Goal: Communication & Community: Answer question/provide support

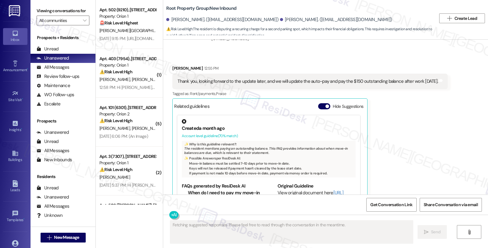
scroll to position [726, 0]
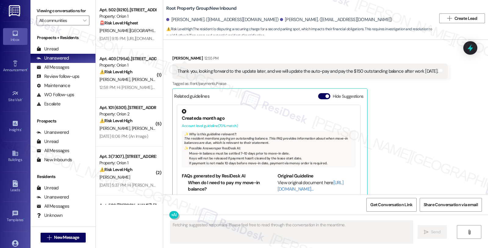
click at [411, 128] on div "Cody Wong 12:55 PM Thank you, looking forward to the update later, and we will …" at bounding box center [310, 129] width 276 height 148
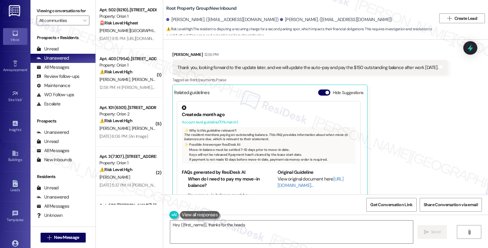
scroll to position [833, 0]
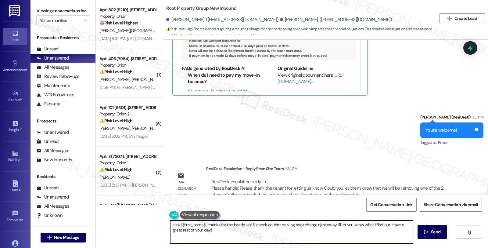
drag, startPoint x: 216, startPoint y: 230, endPoint x: 154, endPoint y: 215, distance: 63.4
click at [154, 215] on div "Apt. 502 (9210), 1192 W 35th St Property: Orion 1 🚨 Risk Level: Highest The res…" at bounding box center [292, 124] width 392 height 248
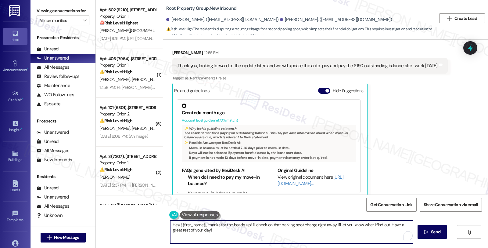
scroll to position [629, 0]
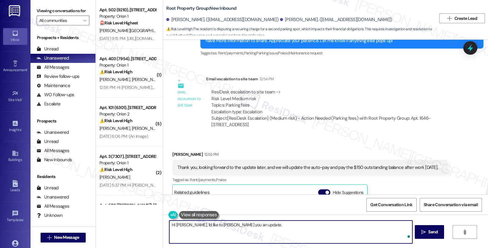
paste textarea "Please thank the tenant for letting us know. Could you let them know that we wi…"
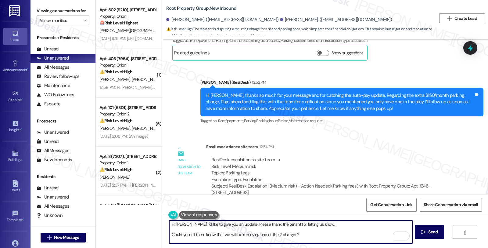
scroll to position [0, 0]
drag, startPoint x: 246, startPoint y: 224, endPoint x: 317, endPoint y: 225, distance: 71.1
click at [317, 225] on textarea "Hi Cody, I'd like to give you an update. Please thank the tenant for letting us…" at bounding box center [290, 231] width 243 height 23
click at [220, 234] on textarea "Hi Cody, I'd like to give you an update. Please know that Could you let them kn…" at bounding box center [290, 231] width 243 height 23
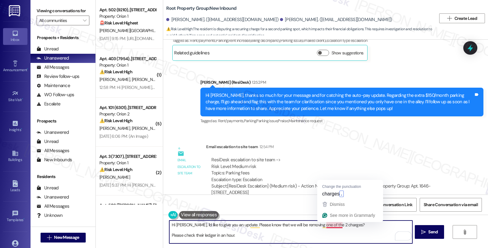
click at [338, 223] on textarea "Hi Cody, I'd like to give you an update. Please know that we will be removing o…" at bounding box center [290, 231] width 243 height 23
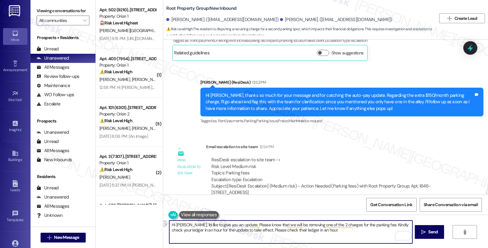
drag, startPoint x: 223, startPoint y: 228, endPoint x: 318, endPoint y: 228, distance: 94.6
click at [318, 228] on textarea "Hi Cody, I'd like to give you an update. Please know that we will be removing o…" at bounding box center [290, 231] width 243 height 23
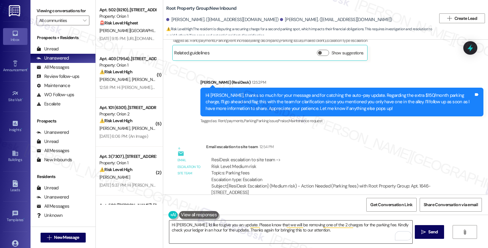
click at [258, 236] on textarea "Hi Cody, I'd like to give you an update. Please know that we will be removing o…" at bounding box center [290, 231] width 243 height 23
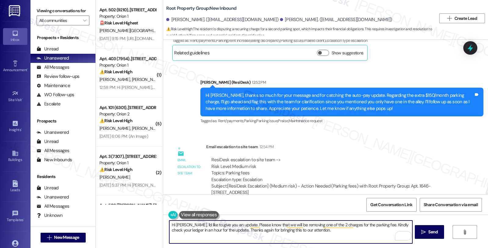
click at [323, 229] on textarea "Hi Cody, I'd like to give you an update. Please know that we will be removing o…" at bounding box center [290, 231] width 243 height 23
paste textarea "Should you have other concerns, please feel free to reach out. Have a great day!"
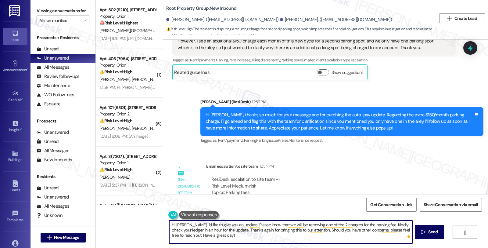
scroll to position [663, 0]
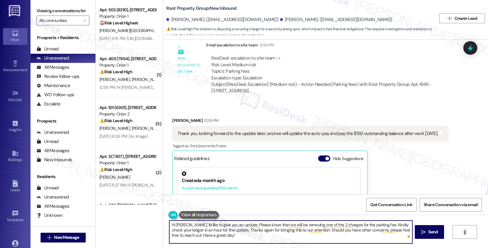
click at [205, 233] on textarea "Hi Cody, I'd like to give you an update. Please know that we will be removing o…" at bounding box center [290, 231] width 243 height 23
click at [203, 233] on textarea "Hi Cody, I'd like to give you an update. Please know that we will be removing o…" at bounding box center [290, 231] width 243 height 23
type textarea "Hi Cody, I'd like to give you an update. Please know that we will be removing o…"
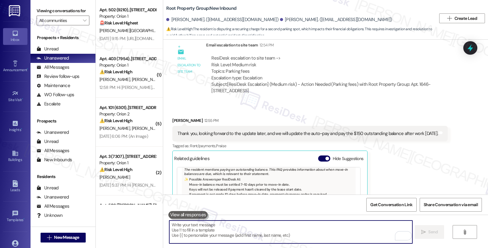
scroll to position [833, 0]
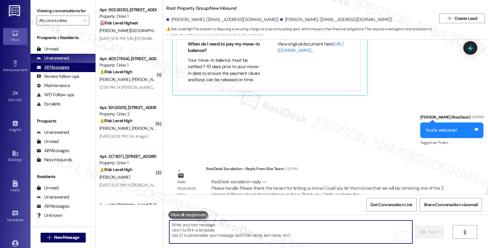
click at [74, 70] on div "All Messages (undefined)" at bounding box center [63, 67] width 65 height 9
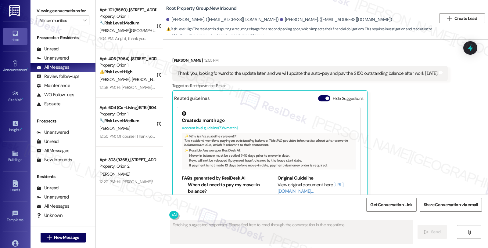
scroll to position [897, 0]
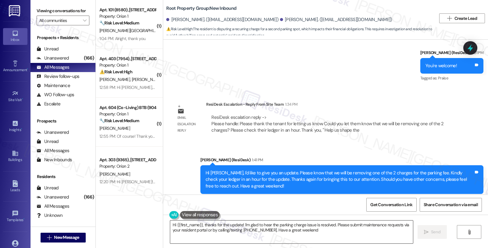
type textarea "Hi {{first_name}}, thanks for the update! I'm glad to hear the parking charge i…"
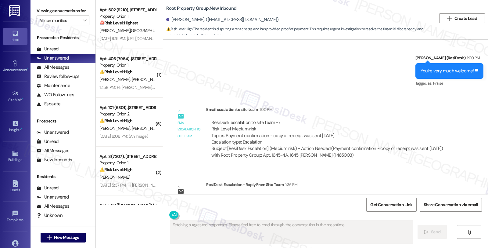
scroll to position [699, 0]
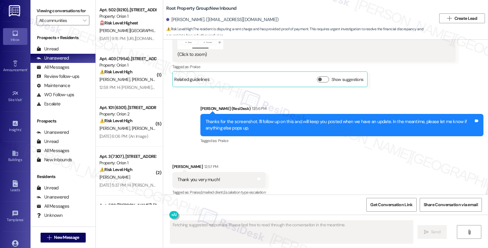
click at [348, 159] on div "Received via SMS Adam Hamilton 12:57 PM Thank you very much! Tags and notes Tag…" at bounding box center [325, 176] width 325 height 52
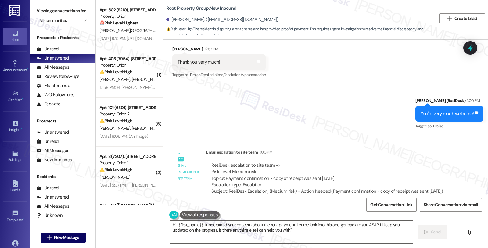
scroll to position [813, 0]
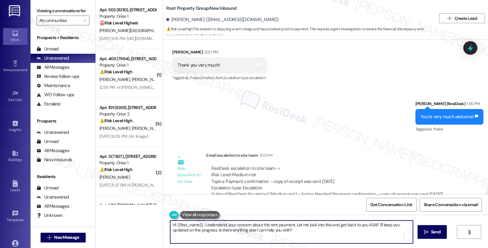
drag, startPoint x: 200, startPoint y: 223, endPoint x: 349, endPoint y: 237, distance: 150.2
click at [349, 237] on textarea "Hi {{first_name}}, I understand your concern about the rent payment. Let me loo…" at bounding box center [291, 231] width 243 height 23
paste textarea "Please let the tenant know that we received his email and will forward it to th…"
click at [199, 224] on textarea "Hi {{first_name}}, Please let the tenant know that we received his email and wi…" at bounding box center [290, 231] width 243 height 23
click at [320, 225] on textarea "Hi {{first_name}}, here's a wuick uypdate, Please know that Please let the tena…" at bounding box center [290, 231] width 243 height 23
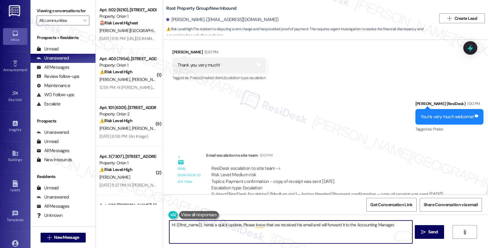
click at [294, 224] on textarea "Hi {{first_name}}, here's a quick update. Please know that we received his emai…" at bounding box center [290, 231] width 243 height 23
click at [397, 225] on textarea "Hi {{first_name}}, here's a quick update. Please know that we received your ema…" at bounding box center [290, 231] width 243 height 23
type textarea "Hi {{first_name}}, here's a quick update. Please know that we received your ema…"
click at [420, 229] on span " Send" at bounding box center [429, 232] width 19 height 6
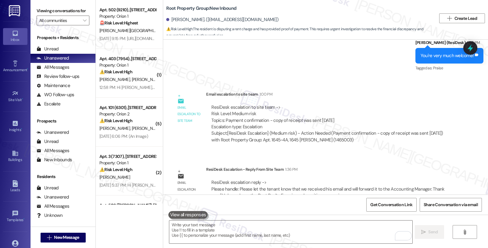
scroll to position [881, 0]
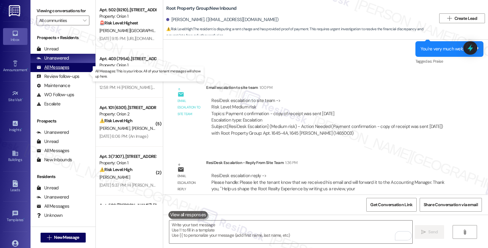
click at [64, 70] on div "All Messages" at bounding box center [53, 67] width 33 height 6
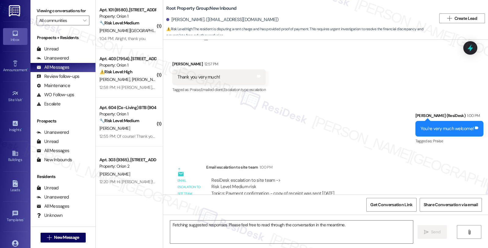
scroll to position [933, 0]
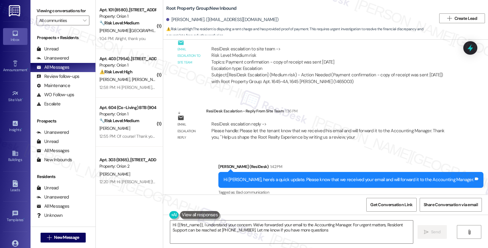
type textarea "Hi {{first_name}}, I understand your concern. We've forwarded your email to the…"
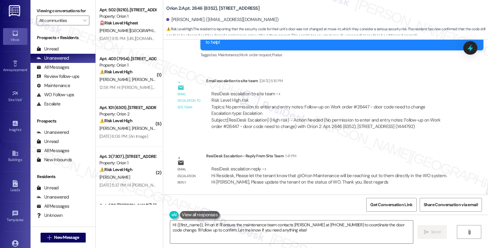
scroll to position [522, 0]
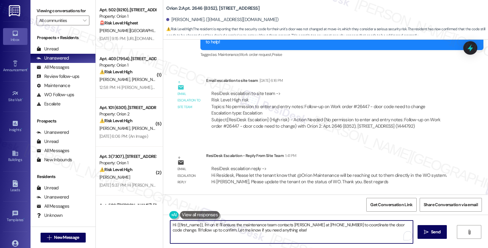
drag, startPoint x: 200, startPoint y: 223, endPoint x: 297, endPoint y: 239, distance: 98.5
click at [297, 239] on textarea "Hi {{first_name}}, I'm on it! I'll ensure the maintenance team contacts Cole Ke…" at bounding box center [291, 231] width 243 height 23
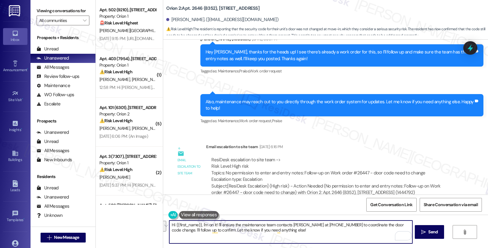
scroll to position [454, 0]
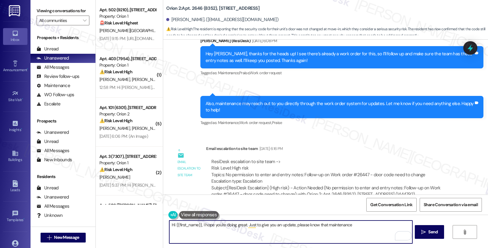
click at [349, 225] on textarea "Hi {{first_name}}, I hope you're doing great. Just to give you an update, pleas…" at bounding box center [290, 231] width 243 height 23
paste textarea "will be reaching out to them directly in the WO system."
click at [347, 223] on textarea "Hi {{first_name}}, I hope you're doing great. Just to give you an update, pleas…" at bounding box center [290, 231] width 243 height 23
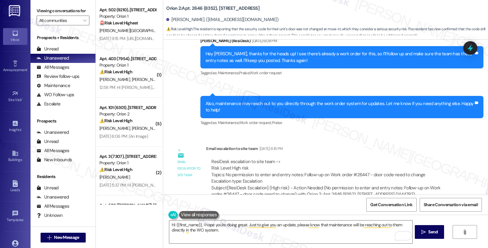
click at [382, 142] on div "Email escalation to site team Email escalation to site team Aug 29, 2025 at 6:1…" at bounding box center [314, 174] width 292 height 66
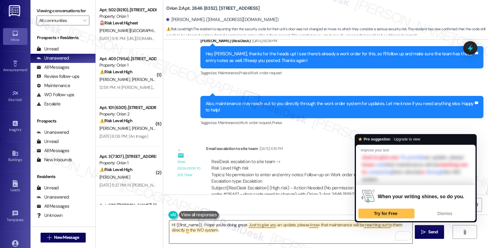
click at [393, 223] on textarea "Hi {{first_name}}, I hope you're doing great. Just to give you an update, pleas…" at bounding box center [290, 231] width 243 height 23
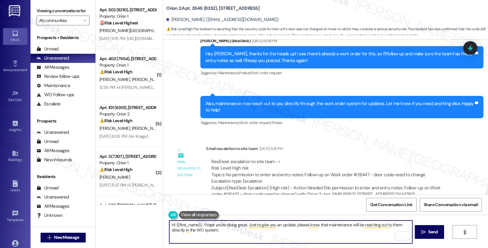
click at [393, 223] on textarea "Hi {{first_name}}, I hope you're doing great. Just to give you an update, pleas…" at bounding box center [290, 231] width 243 height 23
click at [198, 229] on textarea "Hi {{first_name}}, I hope you're doing great. Just to give you an update, pleas…" at bounding box center [290, 231] width 243 height 23
paste textarea "#26447"
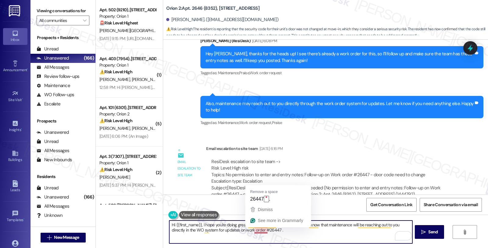
click at [261, 229] on textarea "Hi {{first_name}}, I hope you're doing great. Just to give you an update, pleas…" at bounding box center [290, 231] width 243 height 23
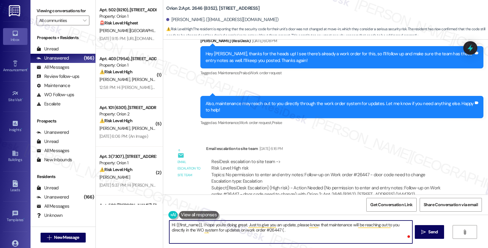
paste textarea "door code need to change"
click at [336, 231] on textarea "Hi {{first_name}}, I hope you're doing great. Just to give you an update, pleas…" at bounding box center [290, 231] width 243 height 23
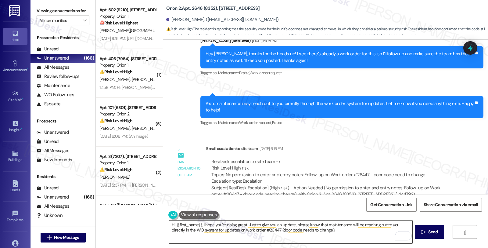
click at [251, 229] on textarea "Hi {{first_name}}, I hope you're doing great. Just to give you an update, pleas…" at bounding box center [290, 231] width 243 height 23
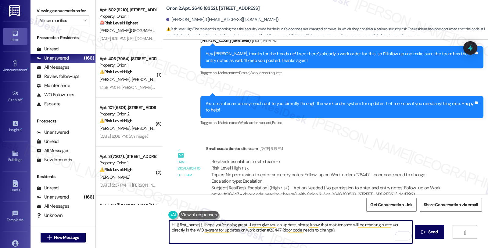
click at [342, 229] on textarea "Hi {{first_name}}, I hope you're doing great. Just to give you an update, pleas…" at bounding box center [290, 231] width 243 height 23
paste textarea "Should you have other concerns, please feel free to reach out. Have a great day!"
click at [209, 236] on textarea "Hi {{first_name}}, I hope you're doing great. Just to give you an update, pleas…" at bounding box center [290, 231] width 243 height 23
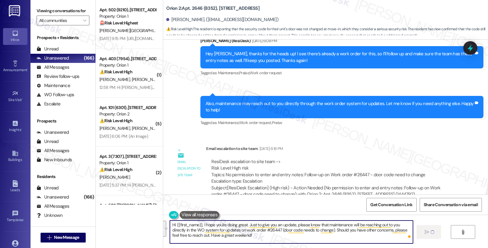
type textarea "Hi {{first_name}}, I hope you're doing great. Just to give you an update, pleas…"
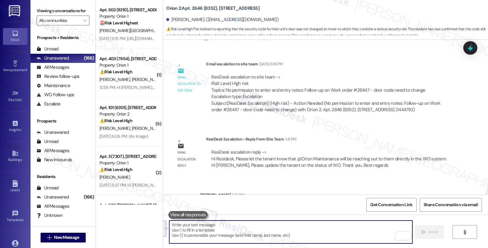
scroll to position [578, 0]
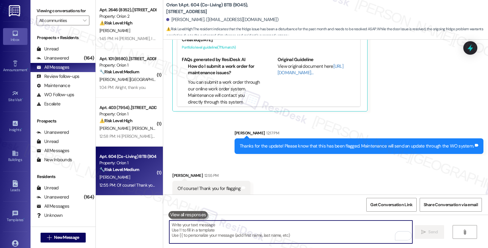
scroll to position [1033, 0]
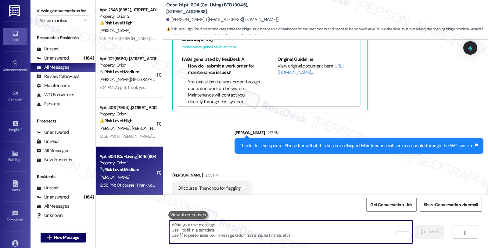
click at [235, 228] on textarea "To enrich screen reader interactions, please activate Accessibility in Grammarl…" at bounding box center [290, 231] width 243 height 23
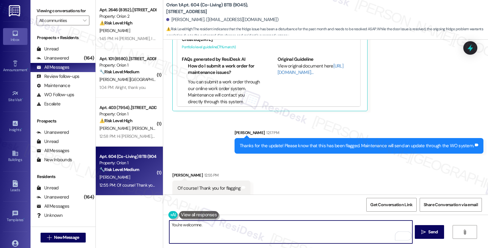
click at [190, 223] on textarea "You're welcomne." at bounding box center [290, 231] width 243 height 23
type textarea "You're welcome."
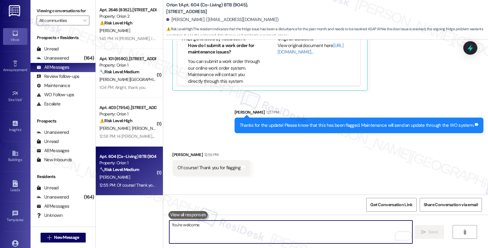
scroll to position [1075, 0]
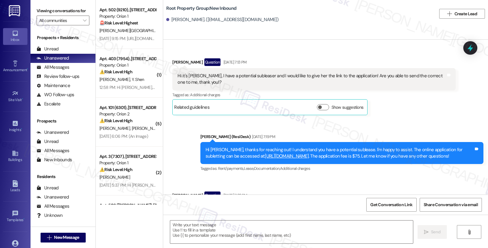
type textarea "Fetching suggested responses. Please feel free to read through the conversation…"
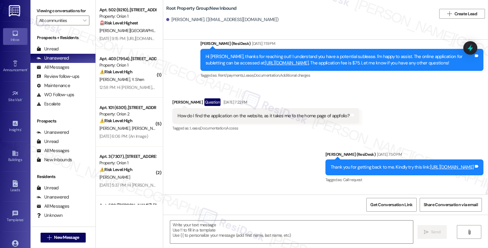
scroll to position [120, 0]
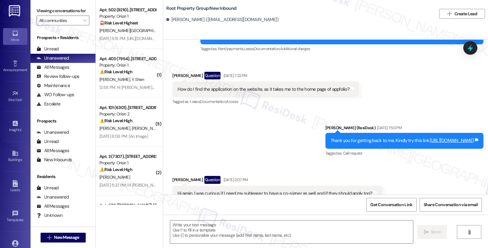
click at [430, 138] on link "https://rootrealty.appfolio.com/apply/e20c1795-6b98-4075-8450-4814bd3d2e0f/start" at bounding box center [452, 140] width 44 height 6
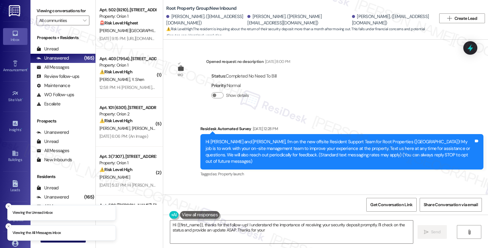
scroll to position [1058, 0]
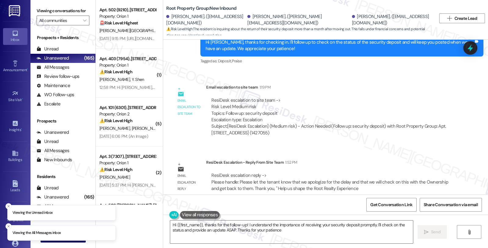
type textarea "Hi {{first_name}}, thanks for the follow-up! I understand the importance of rec…"
click at [71, 72] on div "All Messages (undefined)" at bounding box center [63, 67] width 65 height 9
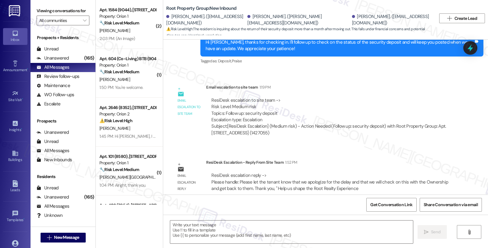
type textarea "Fetching suggested responses. Please feel free to read through the conversation…"
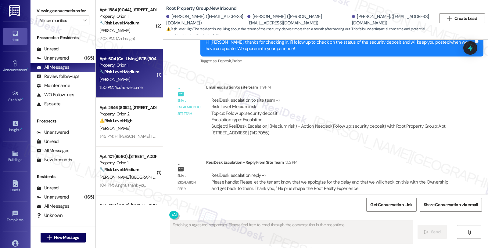
click at [139, 81] on div "[PERSON_NAME]" at bounding box center [128, 80] width 58 height 8
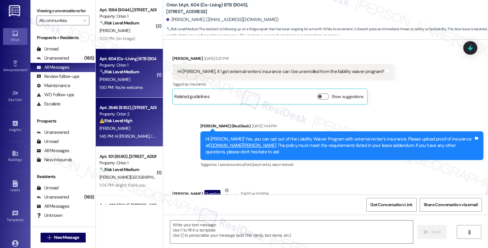
type textarea "Fetching suggested responses. Please feel free to read through the conversation…"
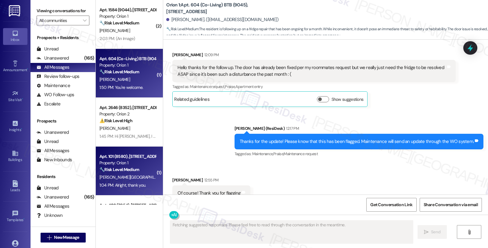
scroll to position [951, 0]
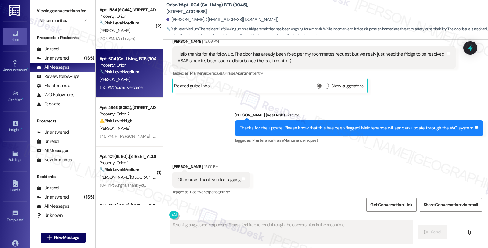
click at [134, 176] on div "Y. Xiong" at bounding box center [128, 177] width 58 height 8
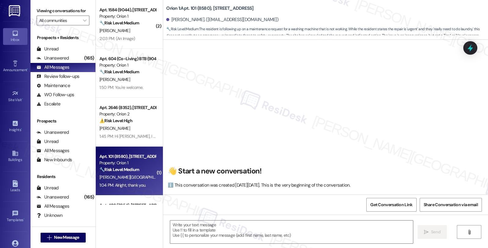
scroll to position [1877, 0]
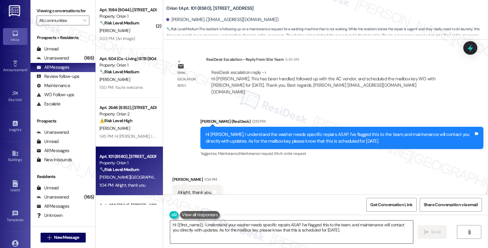
click at [286, 226] on textarea "Hi {{first_name}}, I understand your washer needs specific repairs ASAP. I've f…" at bounding box center [291, 231] width 243 height 23
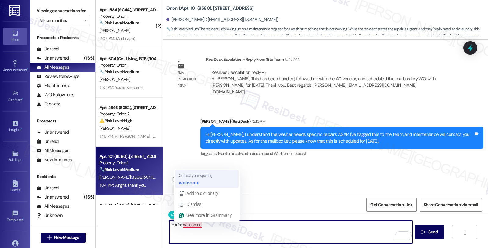
type textarea "You're welcome."
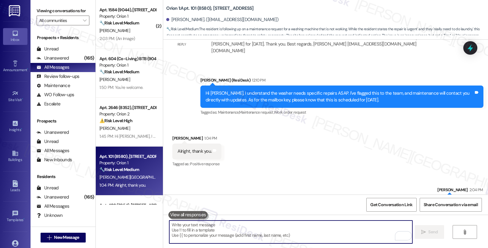
scroll to position [1920, 0]
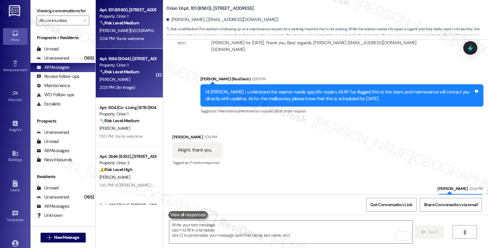
click at [134, 76] on div "[PERSON_NAME]" at bounding box center [128, 80] width 58 height 8
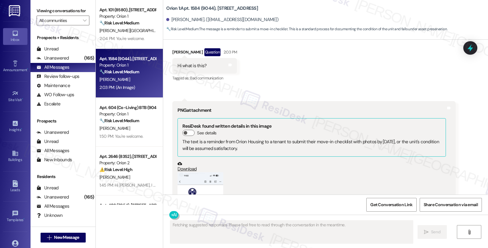
scroll to position [1005, 0]
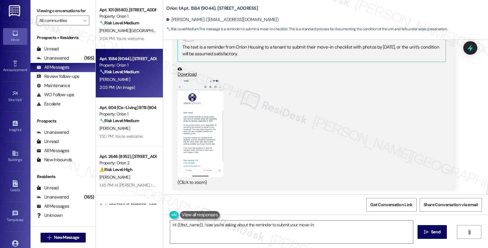
click at [200, 143] on button "Zoom image" at bounding box center [201, 127] width 46 height 99
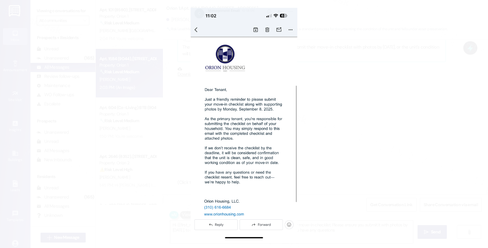
type textarea "Hi {{first_name}}, I see you're asking about the reminder to submit your move-i…"
click at [303, 157] on button "Unzoom image" at bounding box center [244, 124] width 488 height 248
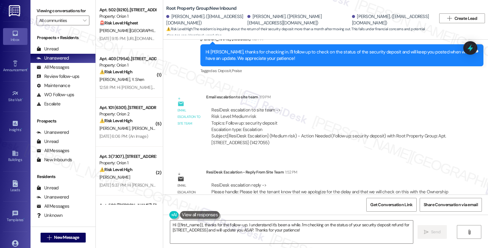
scroll to position [1058, 0]
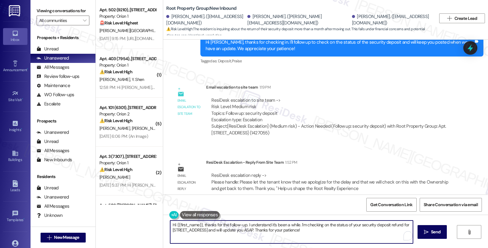
drag, startPoint x: 172, startPoint y: 219, endPoint x: 158, endPoint y: 217, distance: 14.8
click at [158, 217] on div "Apt. 502 (9210), [STREET_ADDRESS] Property: Orion 1 🚨 Risk Level: Highest The r…" at bounding box center [292, 124] width 392 height 248
paste textarea "Please let the tenant know that we apologize for the delay and that we will che…"
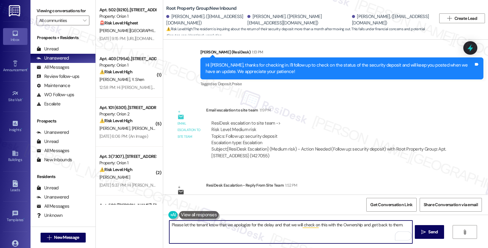
scroll to position [990, 0]
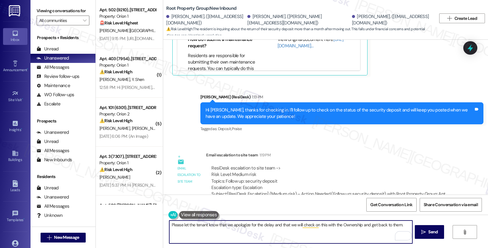
click at [169, 226] on textarea "Please let the tenant know that we apologize for the delay and that we will che…" at bounding box center [290, 231] width 243 height 23
click at [336, 224] on textarea "Here's a quick update, Luke. Please let the tenant know that we apologize for t…" at bounding box center [290, 231] width 243 height 23
click at [353, 224] on textarea "Here's a quick update, Luke. Please know that we will check on this with the Ow…" at bounding box center [290, 231] width 243 height 23
paste textarea "Please let the tenant know that we apologize for the delay and that"
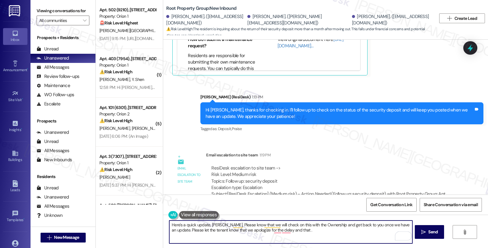
click at [169, 229] on textarea "Here's a quick update, Luke. Please know that we will check on this with the Ow…" at bounding box center [290, 231] width 243 height 23
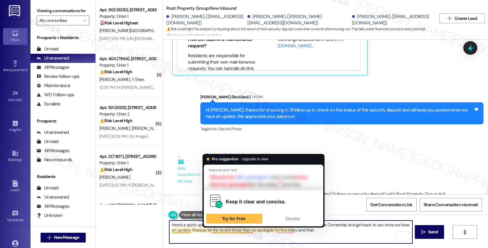
click at [231, 230] on textarea "Here's a quick update, Luke. Please know that we will check on this with the Ow…" at bounding box center [290, 231] width 243 height 23
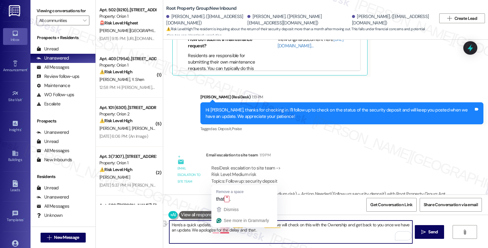
drag, startPoint x: 207, startPoint y: 230, endPoint x: 223, endPoint y: 229, distance: 15.9
click at [223, 229] on textarea "Here's a quick update, Luke. Please know that we will check on this with the Ow…" at bounding box center [290, 231] width 243 height 23
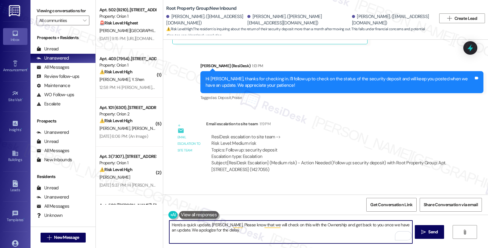
scroll to position [1058, 0]
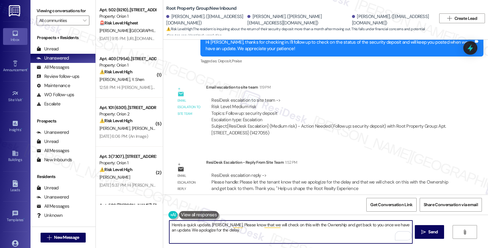
click at [328, 225] on textarea "Here's a quick update, Luke. Please know that we will check on this with the Ow…" at bounding box center [290, 231] width 243 height 23
click at [258, 228] on textarea "Here's a quick update, Luke. Please know that we will check on this with the Ow…" at bounding box center [290, 231] width 243 height 23
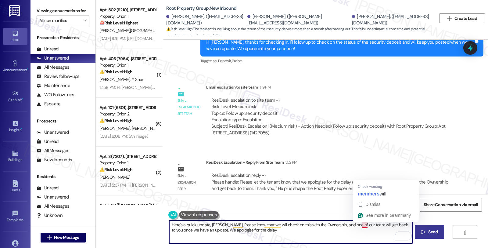
type textarea "Here's a quick update, Luke. Please know that we will check on this with the Ow…"
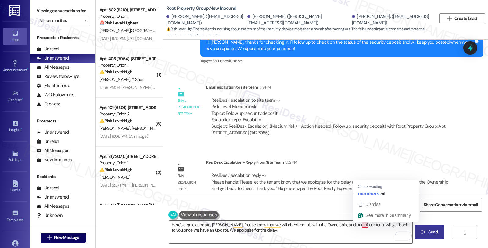
click at [431, 234] on span "Send" at bounding box center [432, 232] width 9 height 6
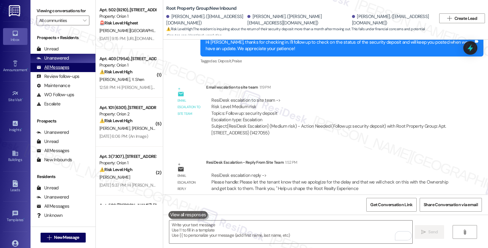
click at [63, 70] on div "All Messages" at bounding box center [53, 67] width 33 height 6
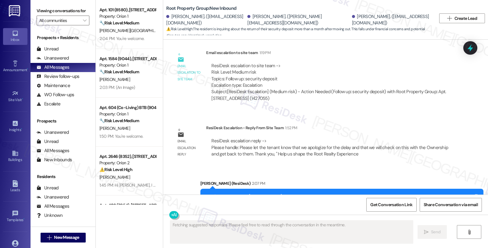
scroll to position [1116, 0]
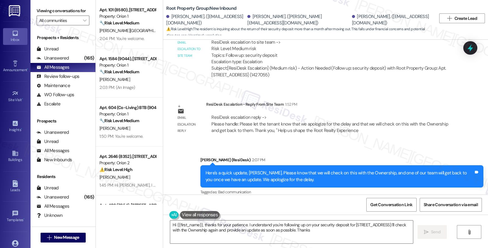
type textarea "Hi {{first_name}}, thanks for your patience. I understand you're following up o…"
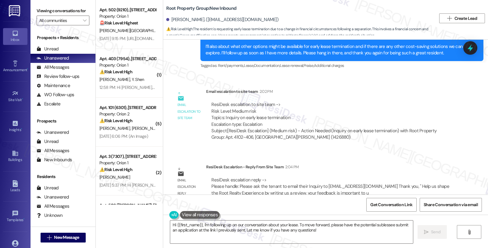
scroll to position [550, 0]
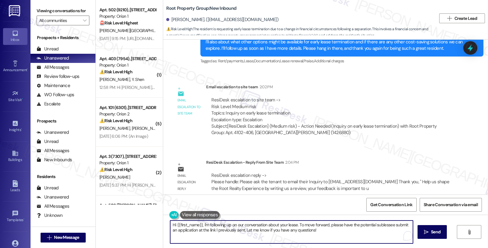
drag, startPoint x: 169, startPoint y: 223, endPoint x: 344, endPoint y: 229, distance: 175.0
click at [344, 229] on textarea "Hi {{first_name}}, I'm following up on our conversation about your lease. To mo…" at bounding box center [291, 231] width 243 height 23
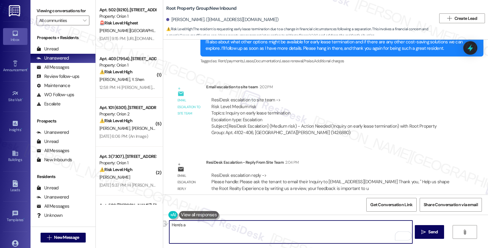
paste textarea "Please ask the tenant to email their Inquiry to residentsupport@rootpg.com"
click at [169, 224] on textarea "Please ask the tenant to email their Inquiry to residentsupport@rootpg.com" at bounding box center [290, 231] width 243 height 23
click at [290, 225] on textarea "Here's a quick update. Kindly email Please ask the tenant to email their Inquir…" at bounding box center [290, 231] width 243 height 23
click at [319, 226] on textarea "Here's a quick update. Kindly email Inquiry to residentsupport@rootpg.com" at bounding box center [290, 231] width 243 height 23
click at [229, 226] on textarea "Here's a quick update. Kindly email Inquiry to residentsupport@rootpg.com" at bounding box center [290, 231] width 243 height 23
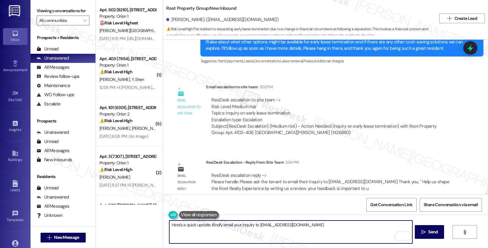
click at [317, 224] on textarea "Here's a quick update. Kindly email your inquiry to residentsupport@rootpg.com" at bounding box center [290, 231] width 243 height 23
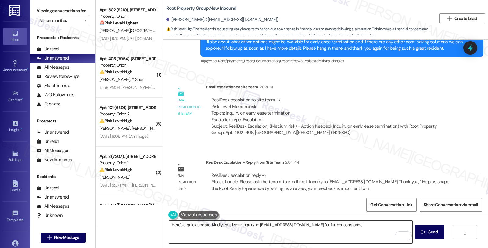
drag, startPoint x: 264, startPoint y: 238, endPoint x: 269, endPoint y: 237, distance: 5.6
click at [264, 238] on textarea "Here's a quick update. Kindly email your inquiry to residentsupport@rootpg.com …" at bounding box center [290, 231] width 243 height 23
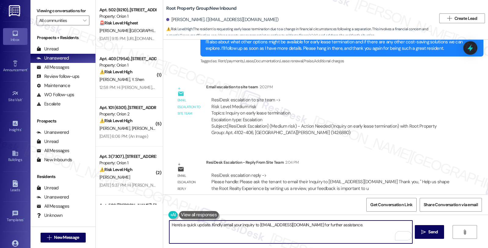
click at [360, 228] on textarea "Here's a quick update. Kindly email your inquiry to residentsupport@rootpg.com …" at bounding box center [290, 231] width 243 height 23
paste textarea "Should you have other concerns, please feel free to reach out. Have a great day!"
click at [246, 229] on textarea "Here's a quick update. Kindly email your inquiry to residentsupport@rootpg.com …" at bounding box center [290, 231] width 243 height 23
type textarea "Here's a quick update. Kindly email your inquiry to residentsupport@rootpg.com …"
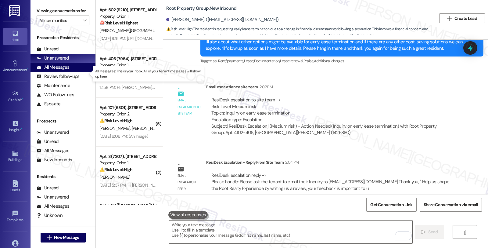
click at [58, 70] on div "All Messages (undefined)" at bounding box center [63, 67] width 65 height 9
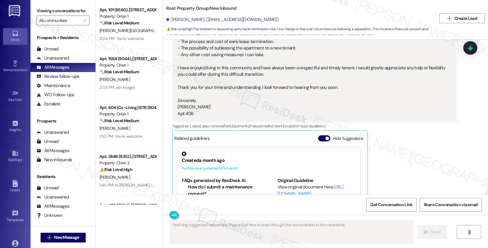
scroll to position [322, 0]
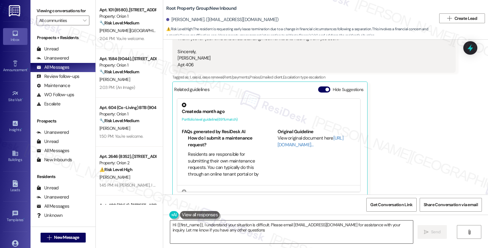
type textarea "Hi {{first_name}}, I understand your situation is difficult. Please email resid…"
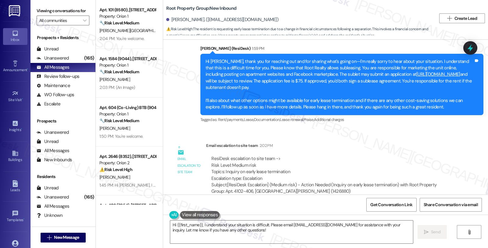
scroll to position [608, 0]
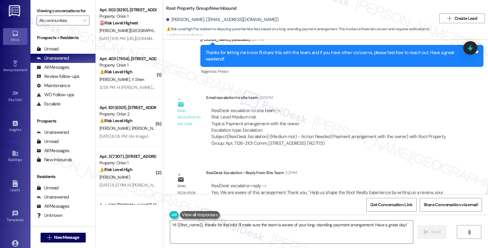
scroll to position [519, 0]
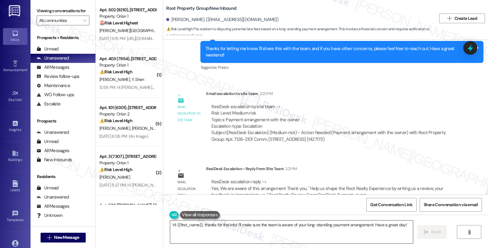
click at [170, 223] on textarea "Hi {{first_name}}, thanks for the info! I'll make sure the team is aware of you…" at bounding box center [291, 231] width 243 height 23
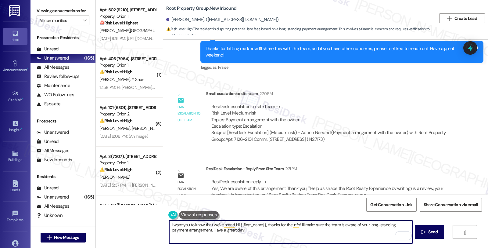
click at [356, 225] on textarea "I want you to know that we've noted Hi {{first_name}}, thanks for the info! I'l…" at bounding box center [290, 231] width 243 height 23
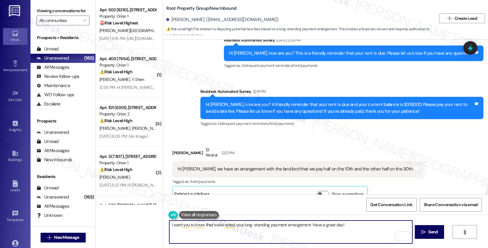
scroll to position [78, 0]
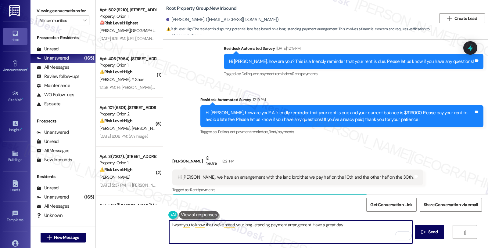
click at [309, 224] on textarea "I want you to know that we've noted your long-standing payment arrangement. Hav…" at bounding box center [290, 231] width 243 height 23
click at [348, 225] on textarea "I want you to know that we've noted your long-standing payment arrangement. Hav…" at bounding box center [290, 231] width 243 height 23
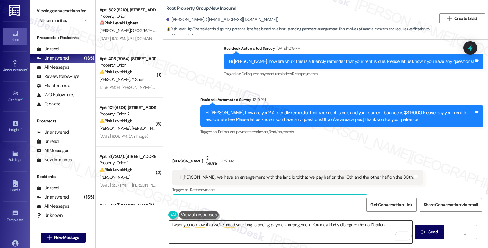
drag, startPoint x: 242, startPoint y: 232, endPoint x: 298, endPoint y: 232, distance: 56.4
click at [242, 232] on textarea "I want you to know that we've noted your long-standing payment arrangement. You…" at bounding box center [290, 231] width 243 height 23
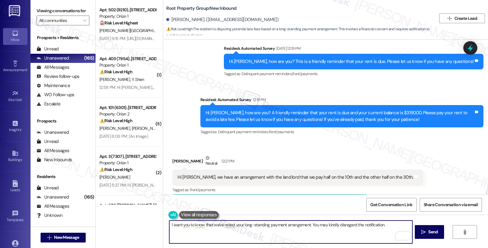
click at [389, 223] on textarea "I want you to know that we've noted your long-standing payment arrangement. You…" at bounding box center [290, 231] width 243 height 23
paste textarea "Should you have other concerns, please feel free to reach out. Have a great day!"
click at [308, 223] on textarea "I want you to know that we've noted your long-standing payment arrangement. You…" at bounding box center [290, 231] width 243 height 23
paste textarea "Just a heads up, you may receive the rent reminder when the balance is above $0…"
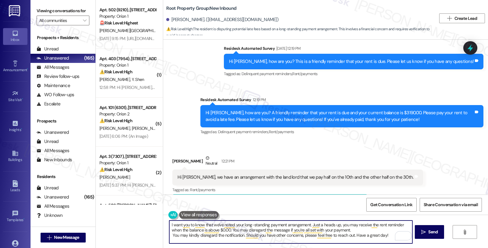
click at [384, 233] on textarea "I want you to know that we've noted your long-standing payment arrangement. Jus…" at bounding box center [290, 231] width 243 height 23
click at [356, 229] on textarea "I want you to know that we've noted your long-standing payment arrangement. Jus…" at bounding box center [290, 231] width 243 height 23
drag, startPoint x: 285, startPoint y: 230, endPoint x: 376, endPoint y: 230, distance: 91.5
click at [376, 230] on textarea "I want you to know that we've noted your long-standing payment arrangement. Jus…" at bounding box center [290, 231] width 243 height 23
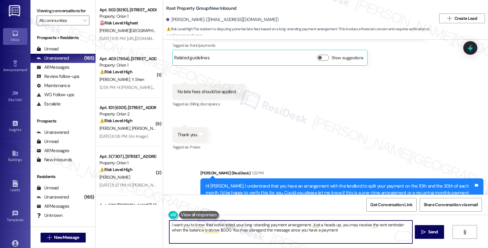
scroll to position [281, 0]
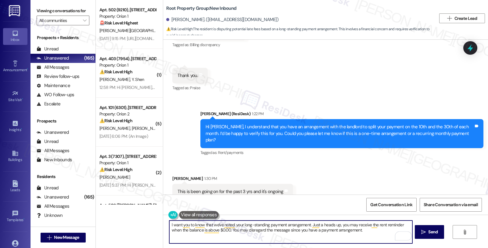
type textarea "I want you to know that we've noted your long-standing payment arrangement. Jus…"
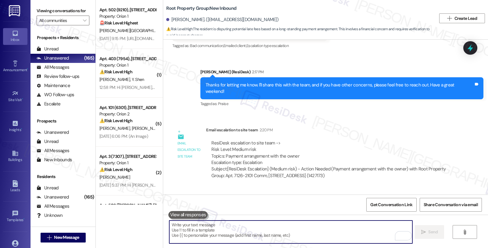
scroll to position [519, 0]
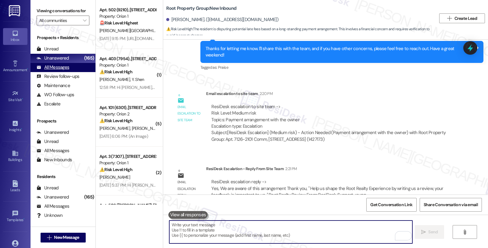
click at [52, 70] on div "All Messages" at bounding box center [53, 67] width 33 height 6
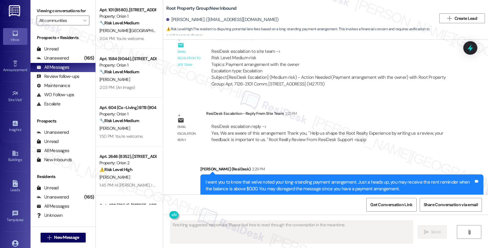
scroll to position [577, 0]
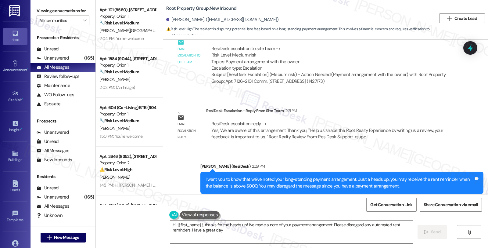
type textarea "Hi {{first_name}}, thanks for the heads up! I've made a note of your payment ar…"
click at [475, 132] on div "Survey, sent via SMS Residesk Automated Survey [DATE] 12:23 PM Hi [PERSON_NAME]…" at bounding box center [325, 117] width 325 height 155
